Goal: Find specific page/section: Find specific page/section

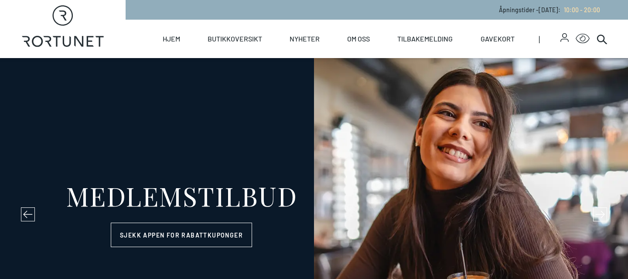
select select "NO"
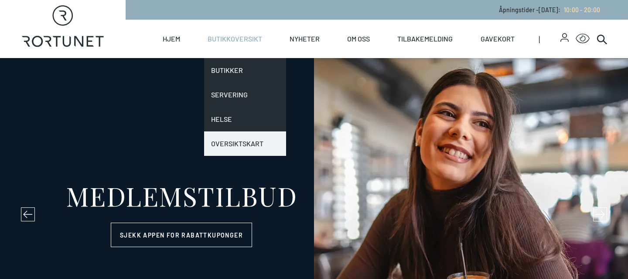
click at [248, 144] on link "Oversiktskart" at bounding box center [245, 143] width 82 height 24
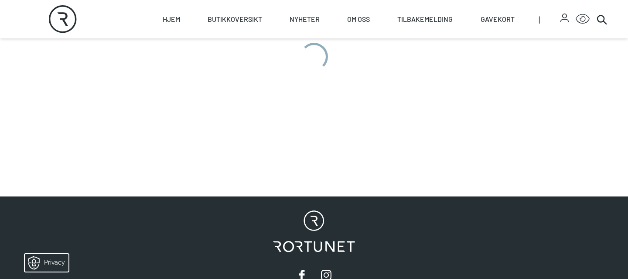
scroll to position [373, 0]
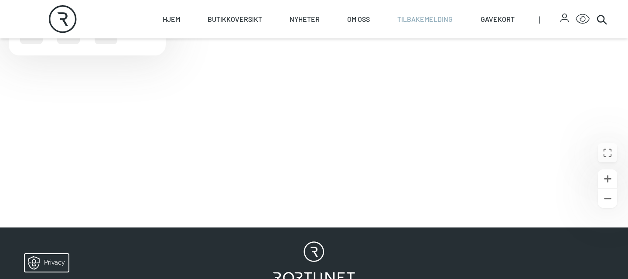
scroll to position [299, 0]
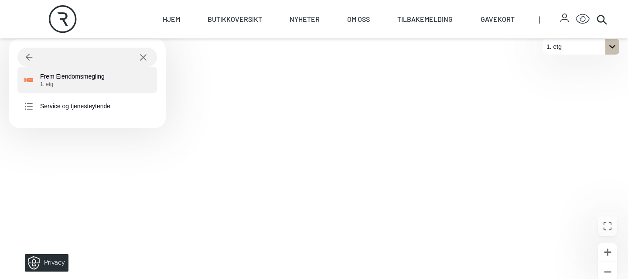
click at [109, 75] on div "Frem Eiendomsmegling 1. etg" at bounding box center [84, 80] width 121 height 16
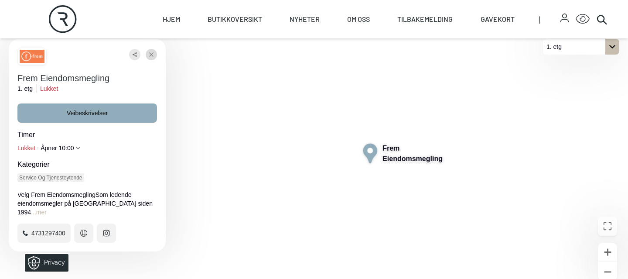
click at [149, 52] on icon "Lukke" at bounding box center [151, 55] width 4 height 16
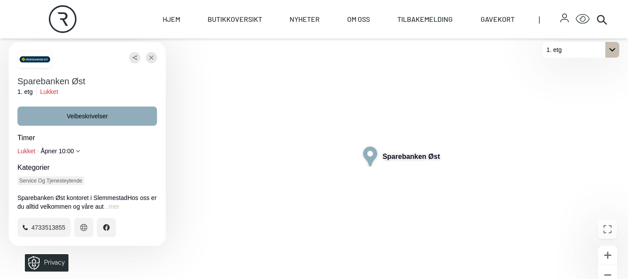
scroll to position [297, 0]
click at [152, 57] on icon "Lukke" at bounding box center [151, 57] width 4 height 4
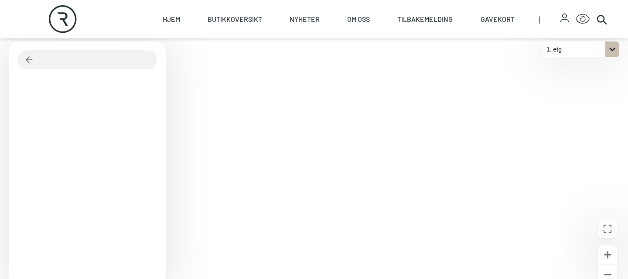
scroll to position [297, 0]
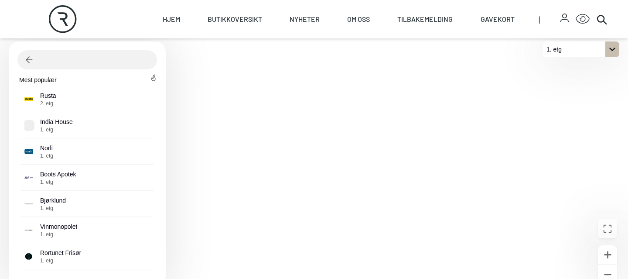
scroll to position [297, 0]
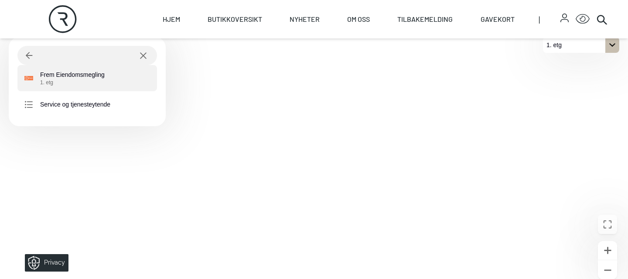
click at [76, 77] on p "Frem Eiendomsmegling 1. etg" at bounding box center [72, 78] width 65 height 16
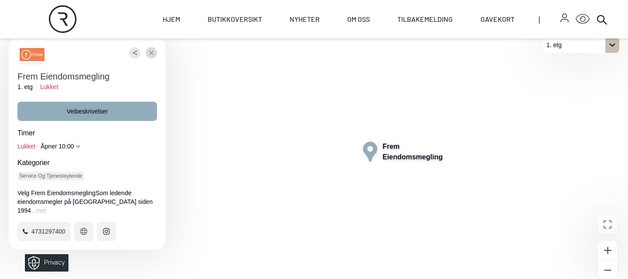
click at [151, 54] on icon "Lukke" at bounding box center [151, 53] width 4 height 16
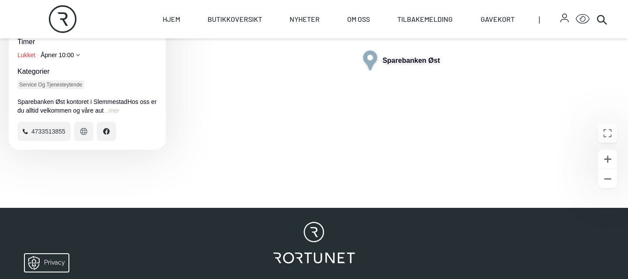
scroll to position [413, 0]
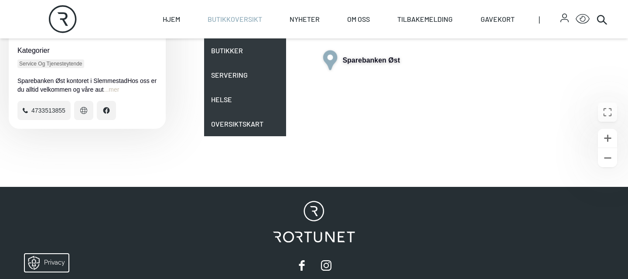
click at [230, 25] on div "Skip to content Rortunet Åpningstider - fredag 29. august : 10:00 - 20:00 Rortu…" at bounding box center [314, 31] width 628 height 889
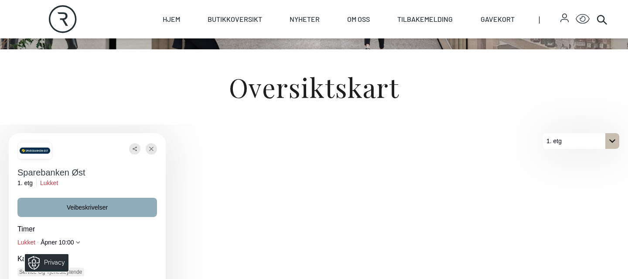
scroll to position [221, 0]
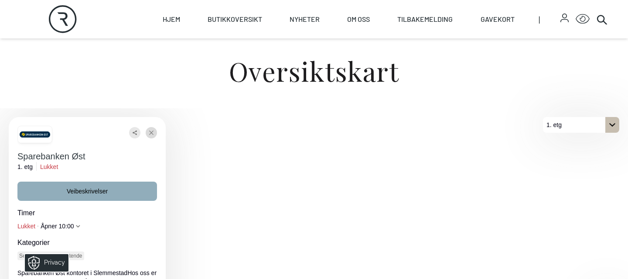
click at [151, 134] on icon "Lukke" at bounding box center [151, 133] width 4 height 16
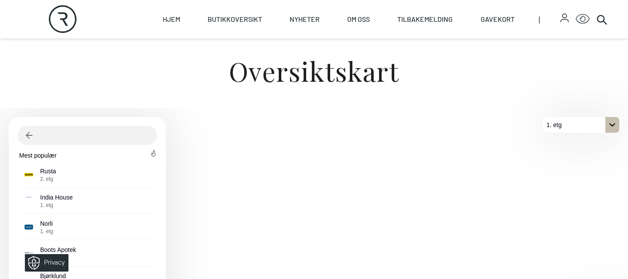
click at [228, 73] on div "Oversiktskart" at bounding box center [314, 103] width 628 height 533
click at [322, 85] on div "Oversiktskart" at bounding box center [314, 103] width 628 height 533
click at [345, 93] on div "Oversiktskart" at bounding box center [314, 103] width 628 height 533
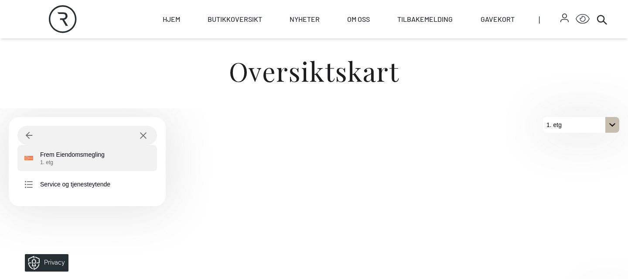
click at [97, 157] on p "Frem Eiendomsmegling 1. etg" at bounding box center [72, 158] width 65 height 16
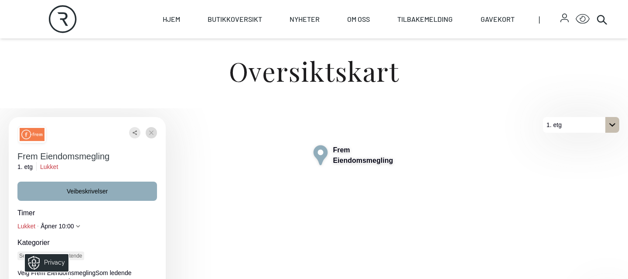
click at [152, 133] on icon "Lukke" at bounding box center [151, 132] width 4 height 4
